Goal: Task Accomplishment & Management: Complete application form

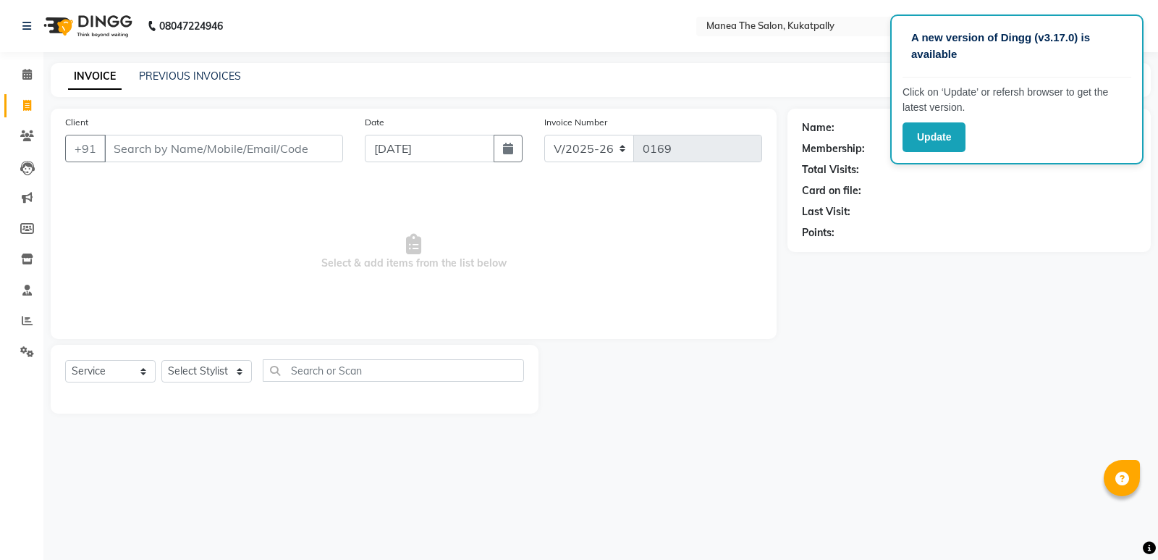
select select "5471"
select select "service"
click at [241, 146] on input "Client" at bounding box center [223, 149] width 239 height 28
type input "9059640047"
select select "1: Object"
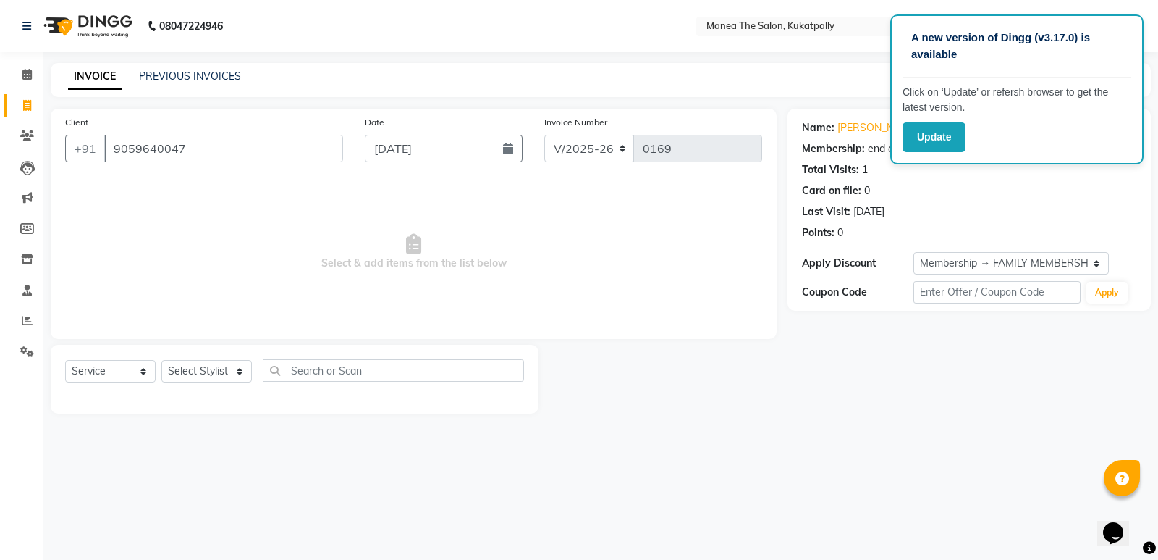
click at [776, 433] on main "INVOICE PREVIOUS INVOICES Create New Save Client [PHONE_NUMBER] Date [DATE] Inv…" at bounding box center [600, 249] width 1115 height 372
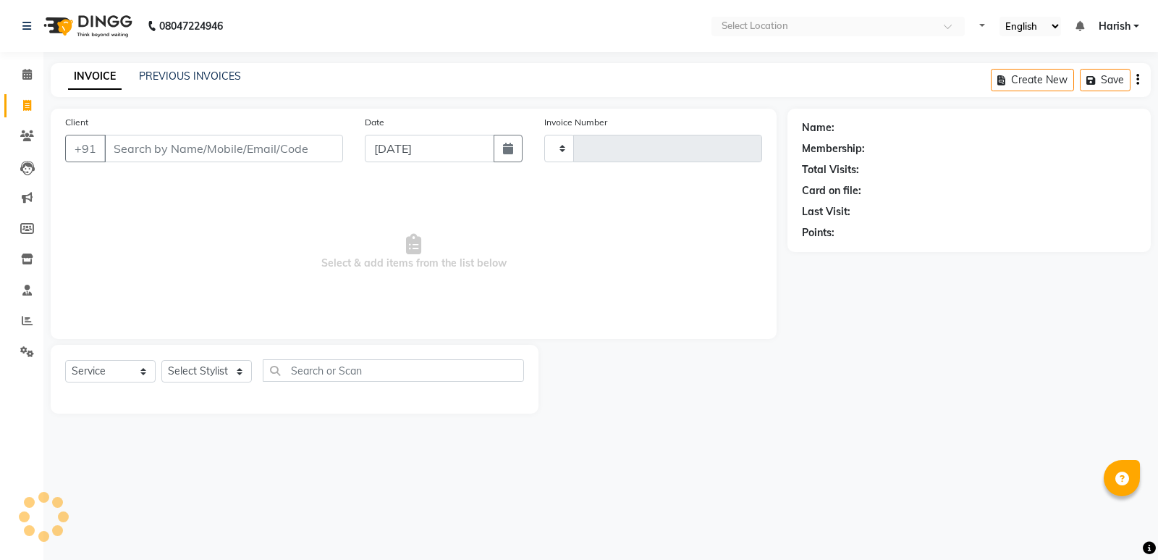
select select "service"
type input "0169"
select select "5471"
click at [191, 148] on input "Client" at bounding box center [223, 149] width 239 height 28
type input "9059640047"
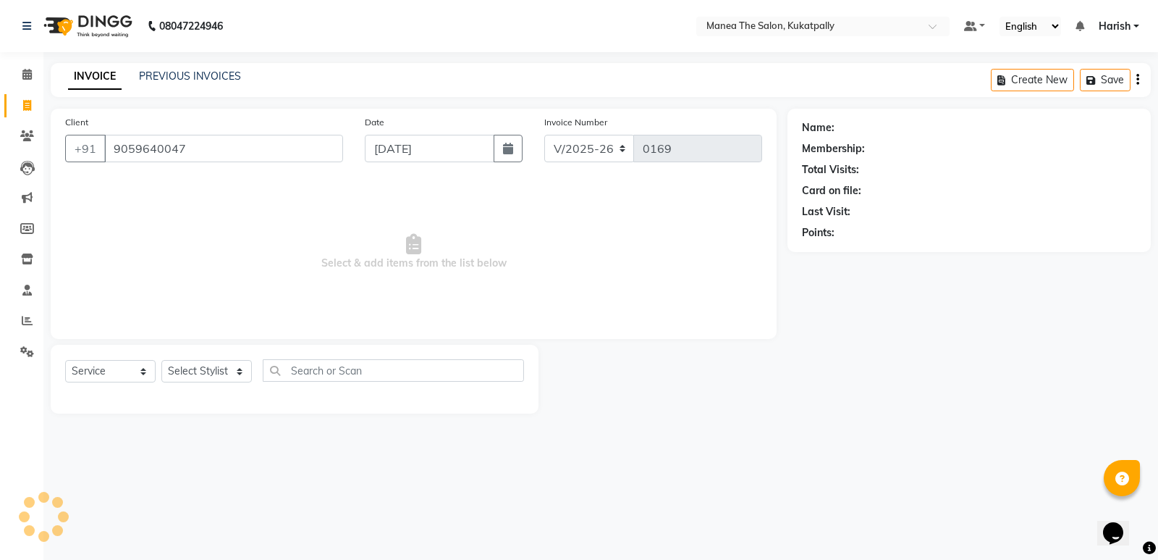
select select "1: Object"
